Goal: Information Seeking & Learning: Stay updated

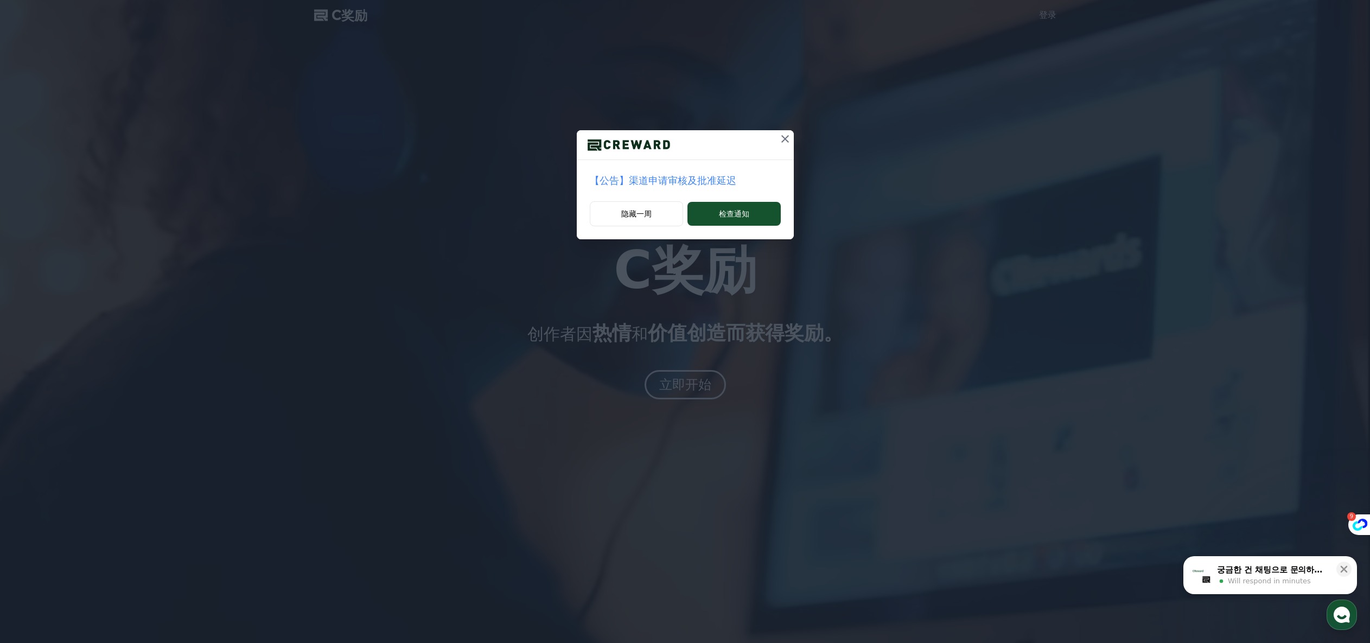
click at [665, 179] on font "【公告】渠道申请审核及批准延迟" at bounding box center [663, 180] width 147 height 11
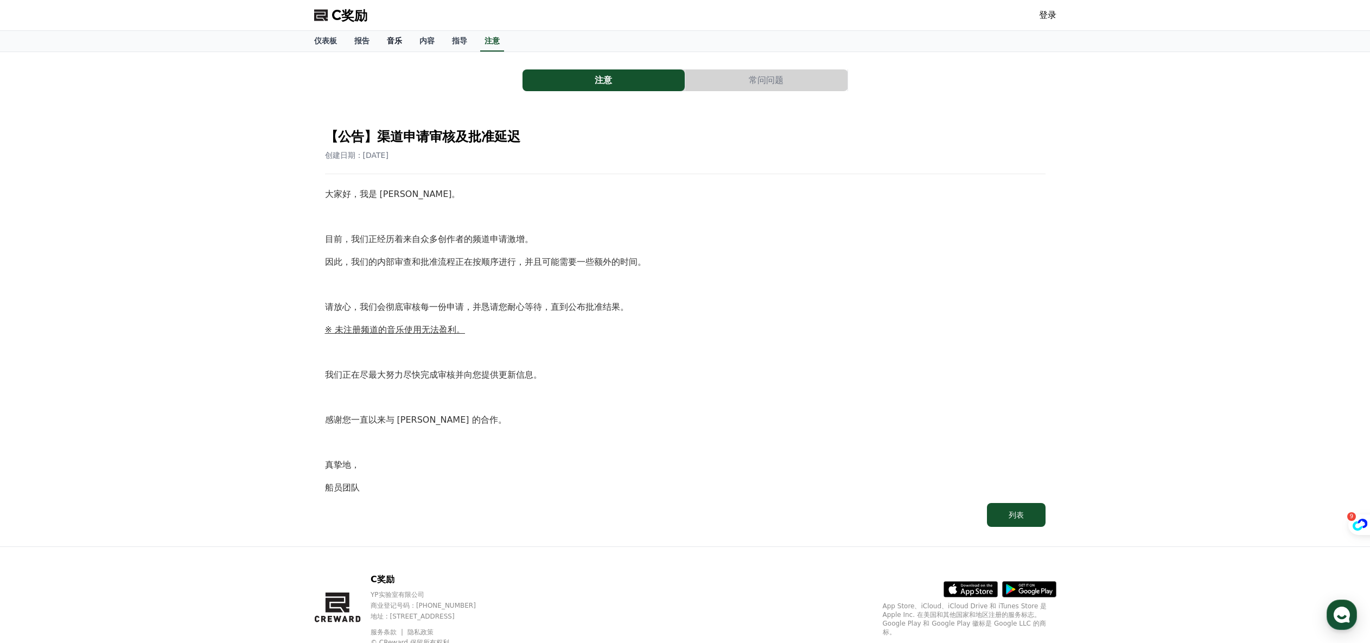
click at [384, 40] on link "音乐" at bounding box center [394, 41] width 33 height 21
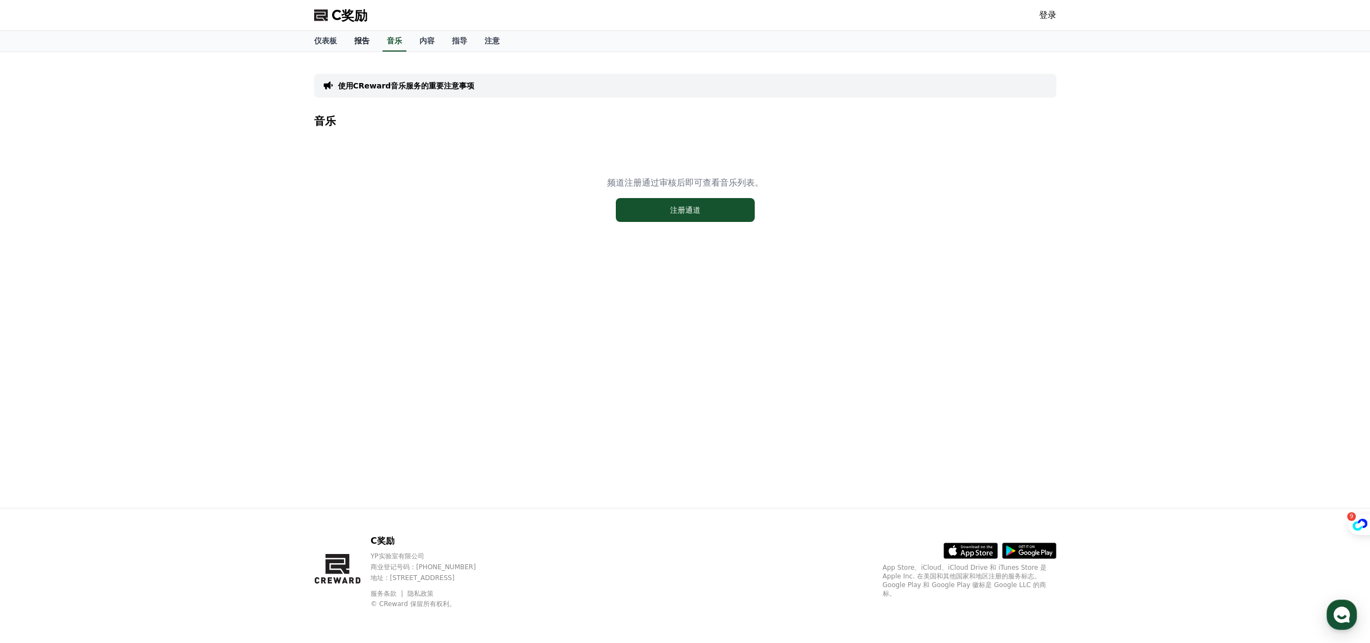
click at [356, 46] on link "报告" at bounding box center [362, 41] width 33 height 21
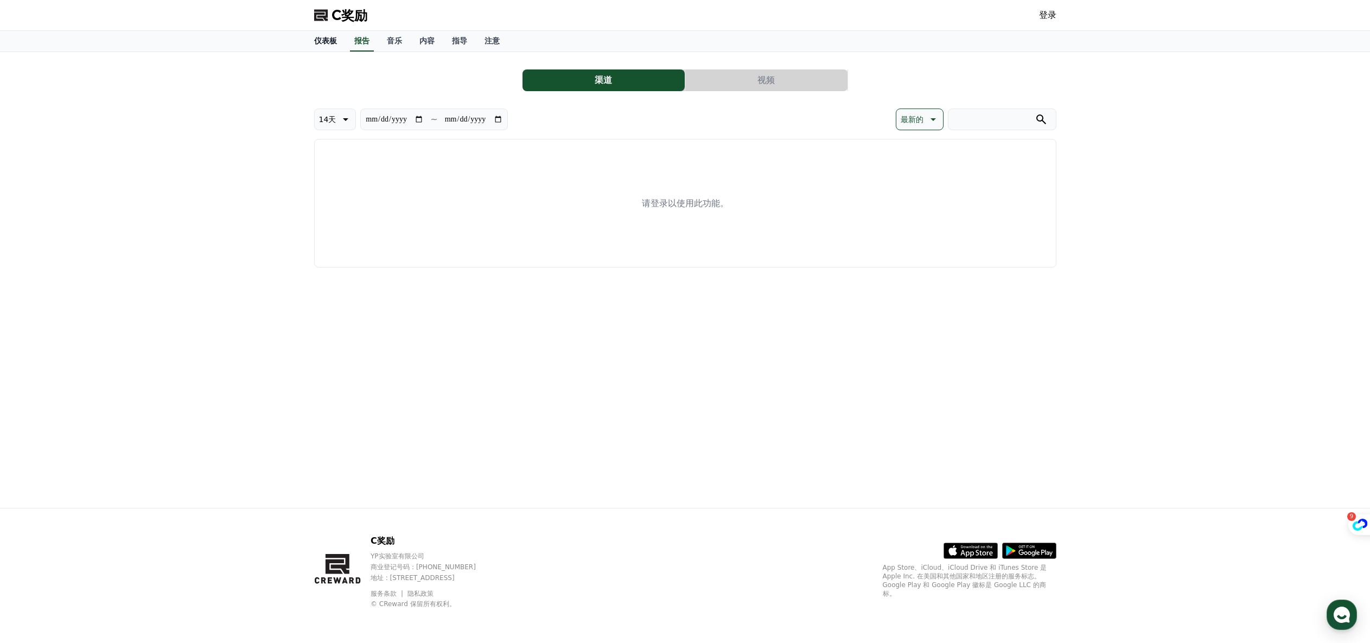
click at [330, 48] on link "仪表板" at bounding box center [326, 41] width 40 height 21
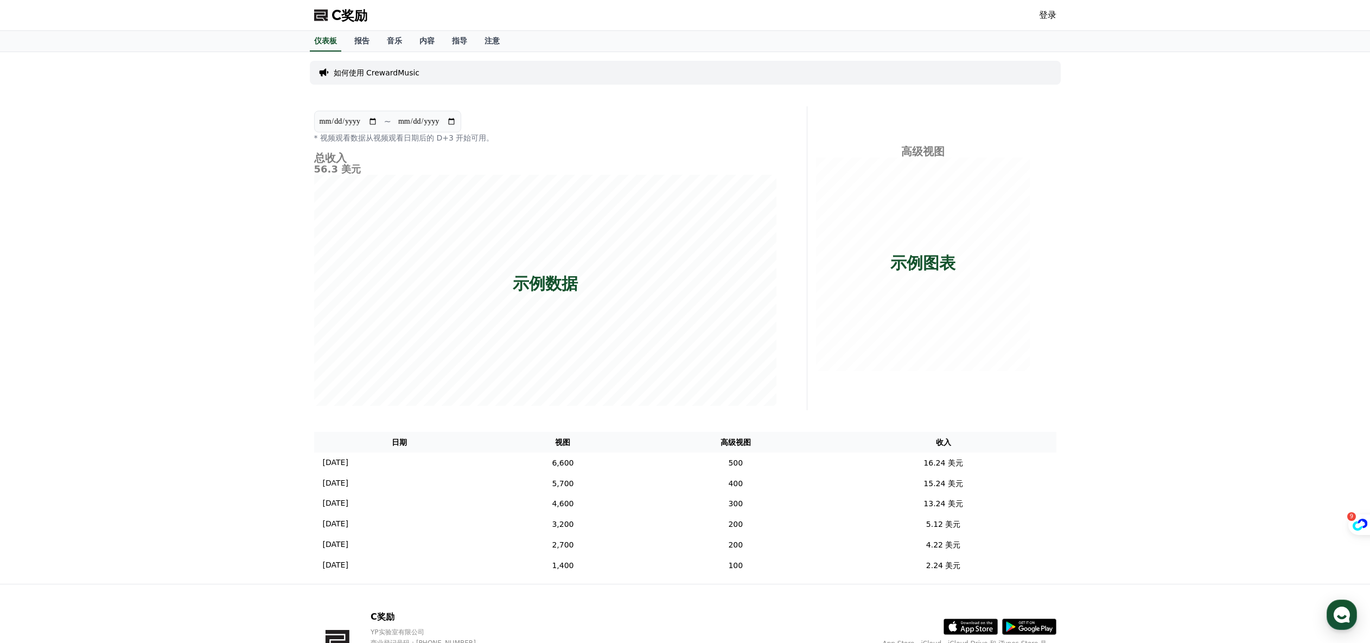
scroll to position [80, 0]
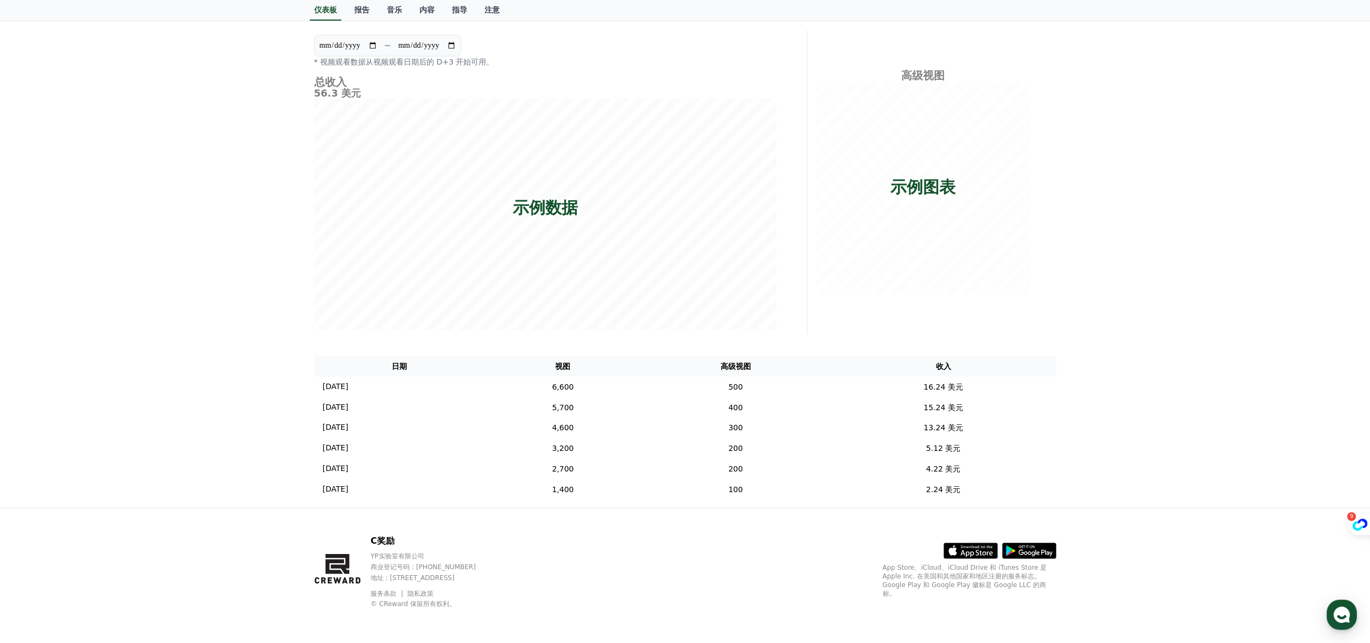
click at [751, 364] on font "高级视图" at bounding box center [736, 366] width 30 height 9
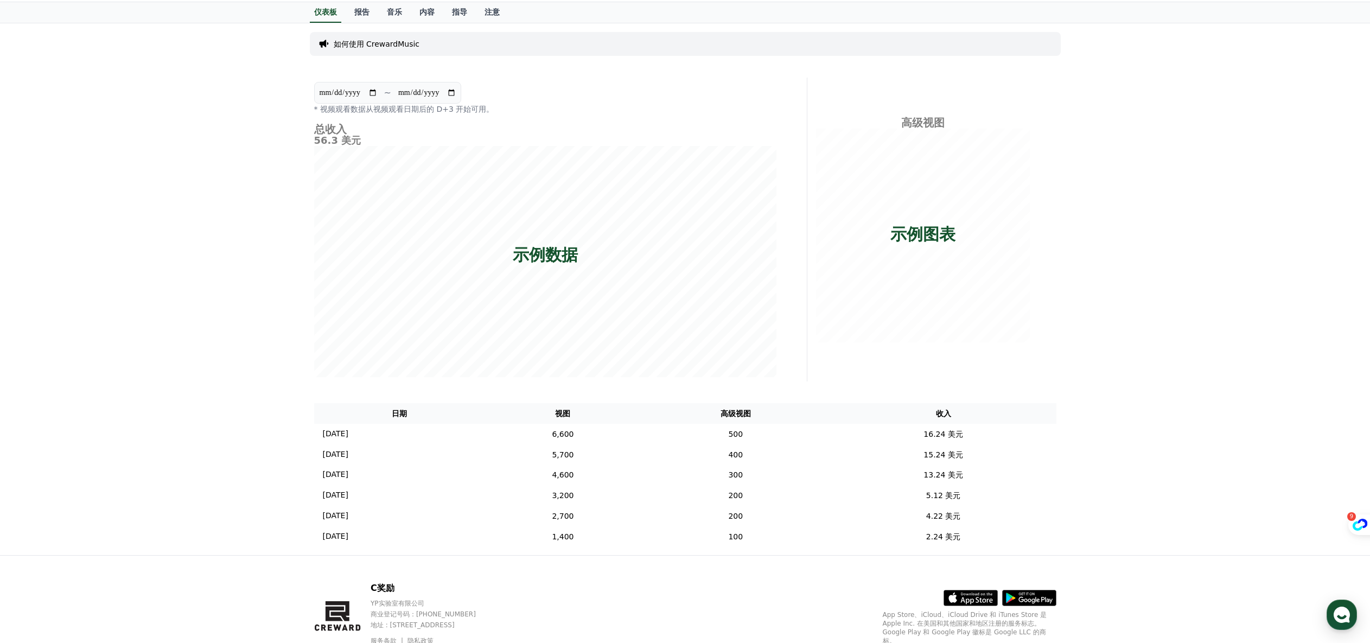
scroll to position [0, 0]
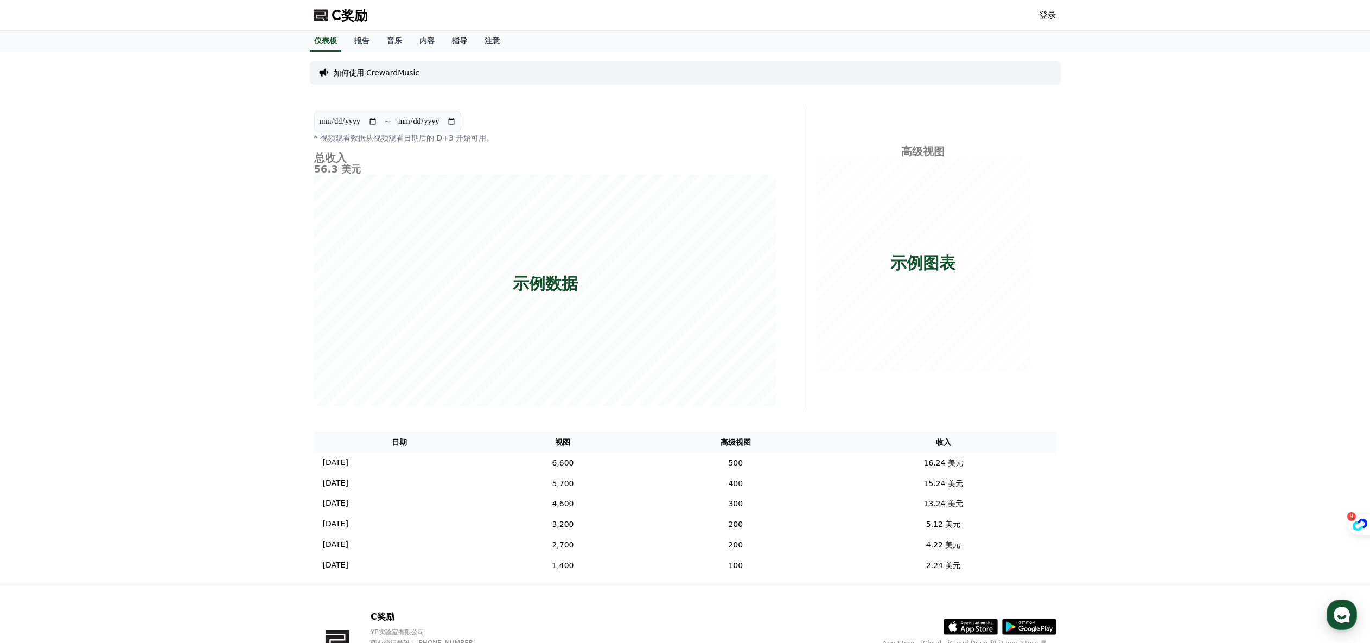
click at [462, 41] on font "指导" at bounding box center [459, 40] width 15 height 9
click at [442, 43] on link "内容" at bounding box center [427, 41] width 33 height 21
click at [432, 45] on link "内容" at bounding box center [427, 41] width 24 height 21
click at [395, 45] on font "音乐" at bounding box center [394, 40] width 15 height 9
click at [364, 45] on font "报告" at bounding box center [361, 40] width 15 height 9
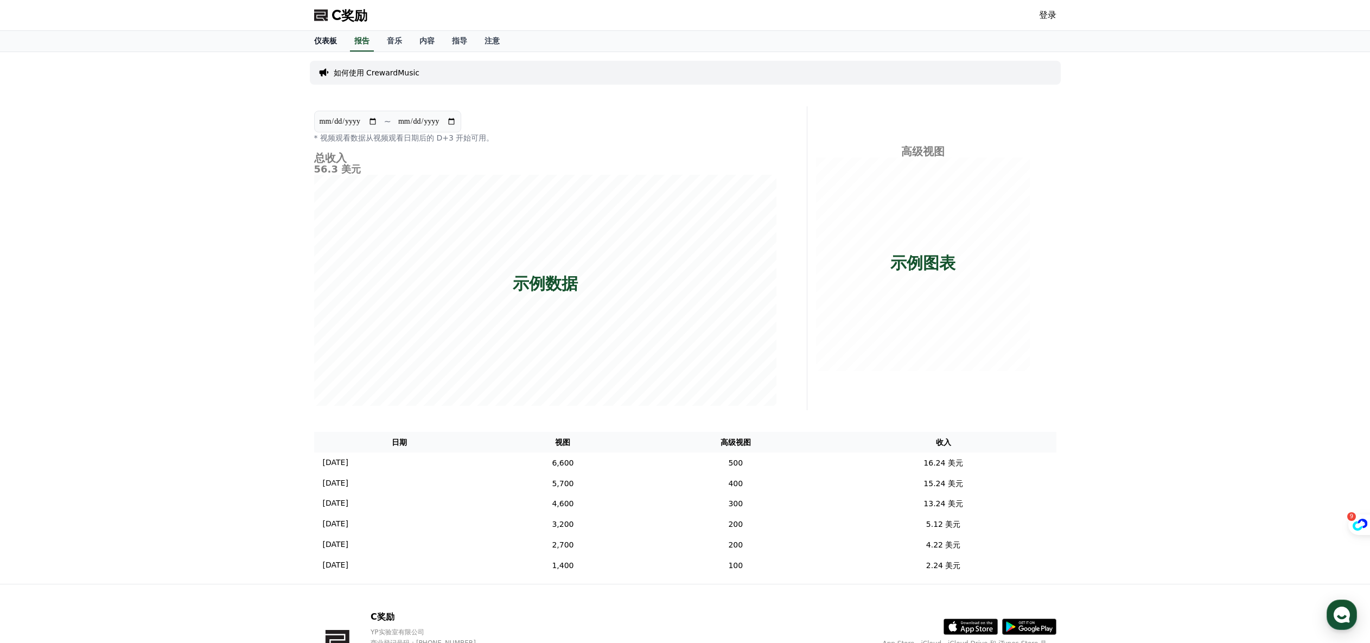
click at [332, 41] on font "仪表板" at bounding box center [325, 40] width 23 height 9
click at [496, 43] on font "注意" at bounding box center [492, 40] width 15 height 9
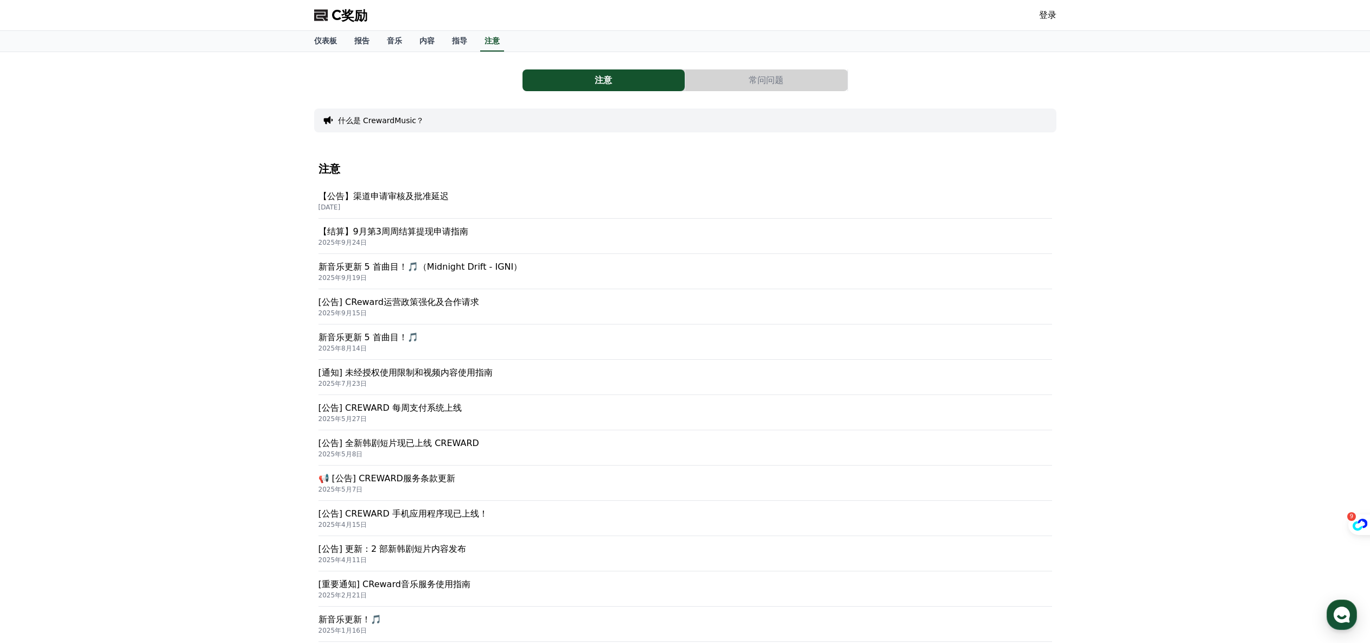
click at [442, 303] on font "[公告] CReward运营政策强化及合作请求" at bounding box center [399, 302] width 161 height 10
